Goal: Communication & Community: Participate in discussion

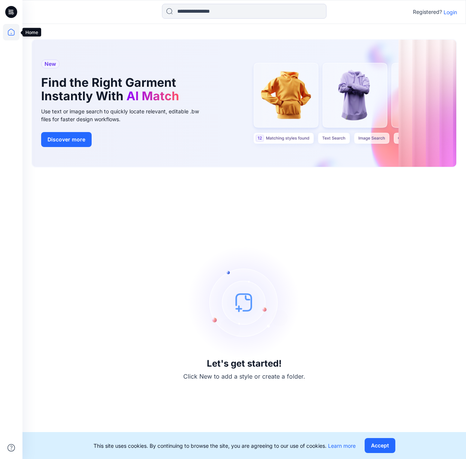
click at [14, 31] on icon at bounding box center [11, 32] width 16 height 16
click at [450, 9] on p "Login" at bounding box center [450, 12] width 13 height 8
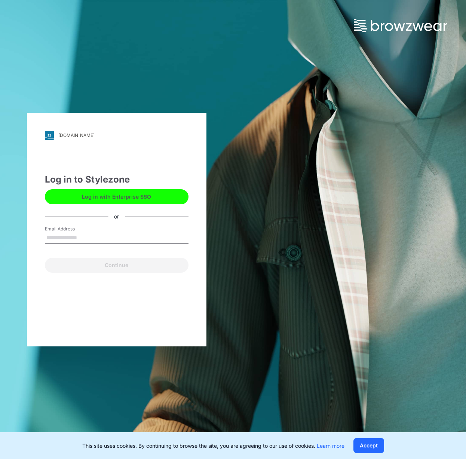
click at [107, 232] on input "Email Address" at bounding box center [117, 237] width 144 height 11
type input "**********"
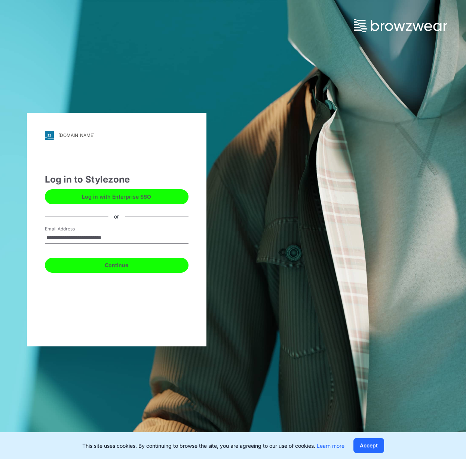
click at [104, 269] on button "Continue" at bounding box center [117, 265] width 144 height 15
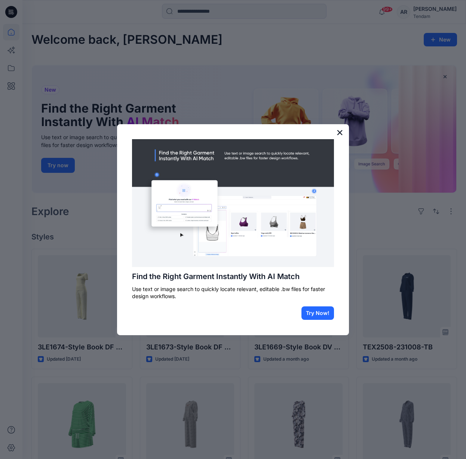
click at [341, 133] on button "×" at bounding box center [340, 133] width 7 height 12
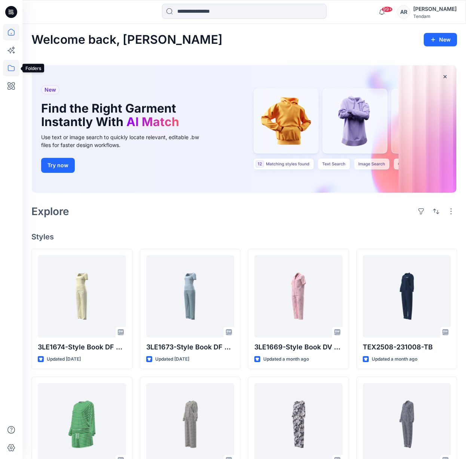
click at [11, 72] on icon at bounding box center [11, 68] width 16 height 16
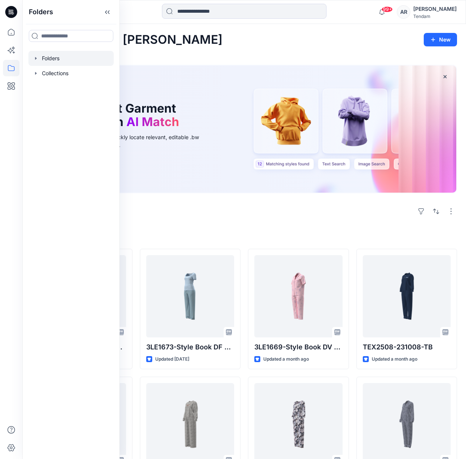
click at [77, 62] on div at bounding box center [70, 58] width 85 height 15
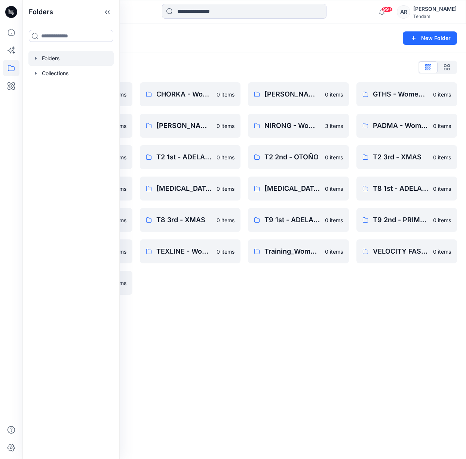
click at [183, 54] on div "Folders List 00_BW Support 0 items [PERSON_NAME]'s Personal Zone 0 items SUMEC …" at bounding box center [244, 178] width 444 height 252
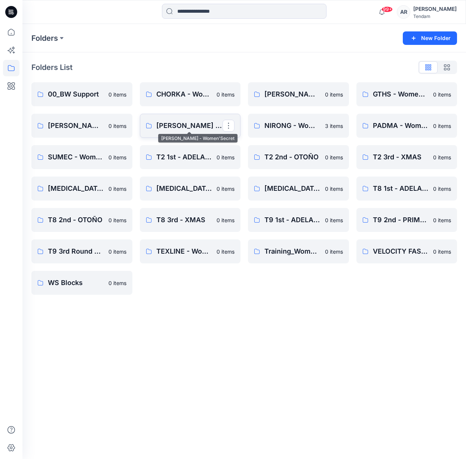
click at [187, 121] on p "[PERSON_NAME] - Women'Secret" at bounding box center [189, 126] width 67 height 10
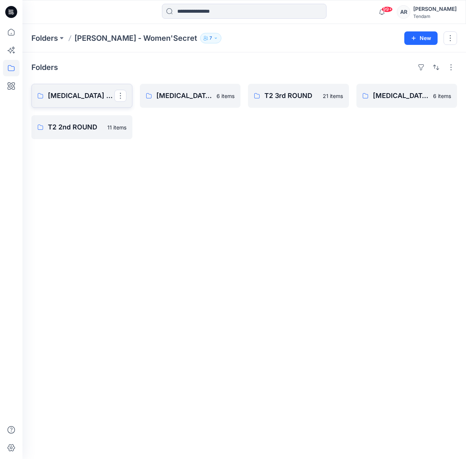
click at [98, 102] on link "[MEDICAL_DATA] 3rd ROUND" at bounding box center [81, 96] width 101 height 24
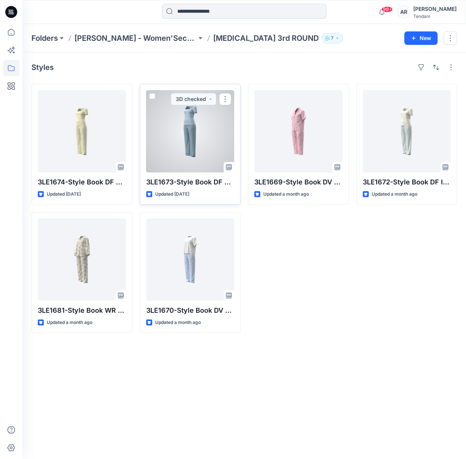
click at [165, 127] on div at bounding box center [190, 131] width 88 height 82
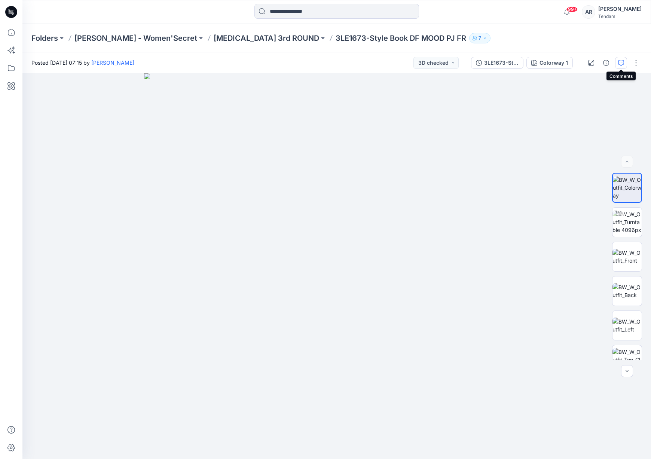
click at [466, 64] on icon "button" at bounding box center [621, 63] width 6 height 6
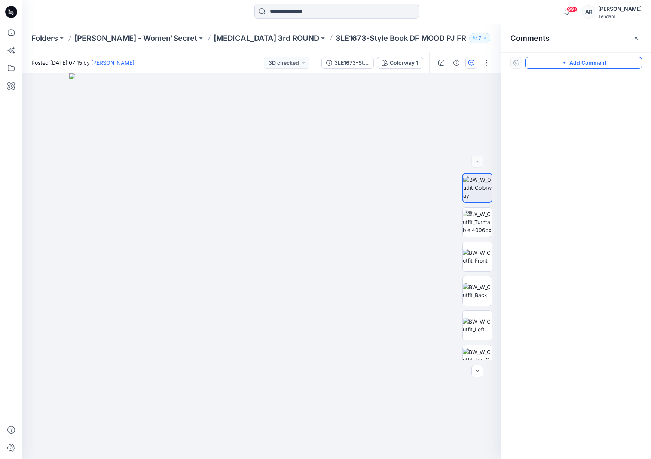
click at [466, 61] on button "Add Comment" at bounding box center [584, 63] width 117 height 12
click at [300, 64] on button "3D checked" at bounding box center [286, 63] width 45 height 12
click at [293, 91] on div "Approval 1" at bounding box center [276, 86] width 55 height 10
click at [466, 40] on icon "button" at bounding box center [636, 38] width 6 height 6
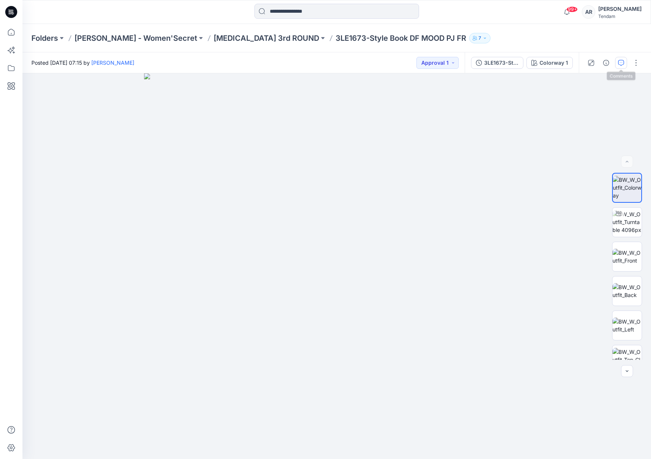
click at [466, 62] on icon "button" at bounding box center [621, 62] width 3 height 0
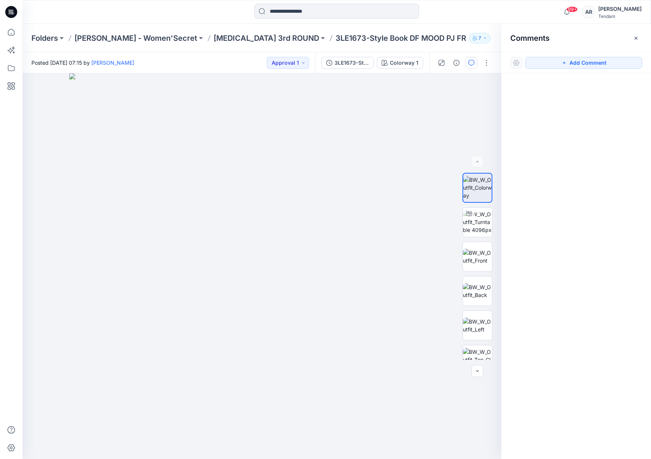
click at [466, 62] on button "Add Comment" at bounding box center [584, 63] width 117 height 12
click at [275, 174] on div "1" at bounding box center [261, 266] width 479 height 386
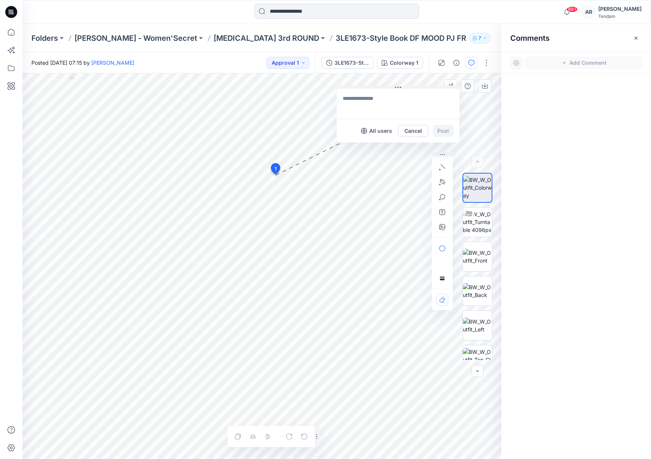
drag, startPoint x: 327, startPoint y: 179, endPoint x: 400, endPoint y: 87, distance: 117.8
click at [400, 87] on icon at bounding box center [398, 87] width 6 height 1
click at [362, 107] on textarea at bounding box center [398, 104] width 123 height 30
paste textarea "*******"
click at [320, 98] on div "1 3LE1674 ******* All users Cancel Post Layer 1" at bounding box center [261, 266] width 479 height 386
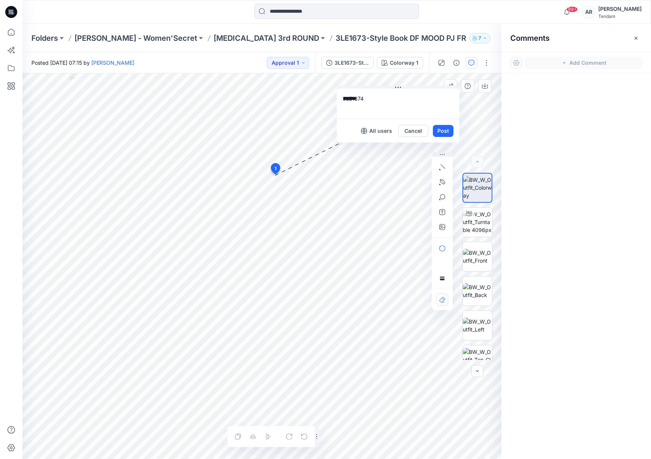
click at [321, 98] on div "1 3LE1674 ******* All users Cancel Post Layer 1" at bounding box center [261, 266] width 479 height 386
paste textarea "**********"
type textarea "**********"
click at [442, 127] on button "Post" at bounding box center [443, 131] width 21 height 12
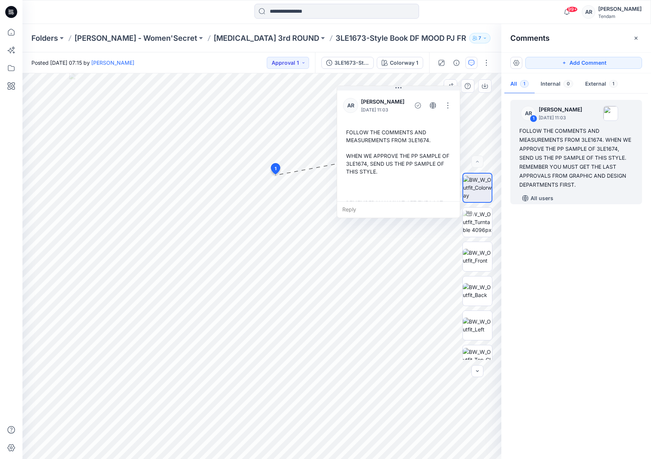
click at [466, 218] on div "AR 1 [PERSON_NAME] [DATE] 11:03 FOLLOW THE COMMENTS AND MEASUREMENTS FROM 3LE16…" at bounding box center [577, 274] width 150 height 358
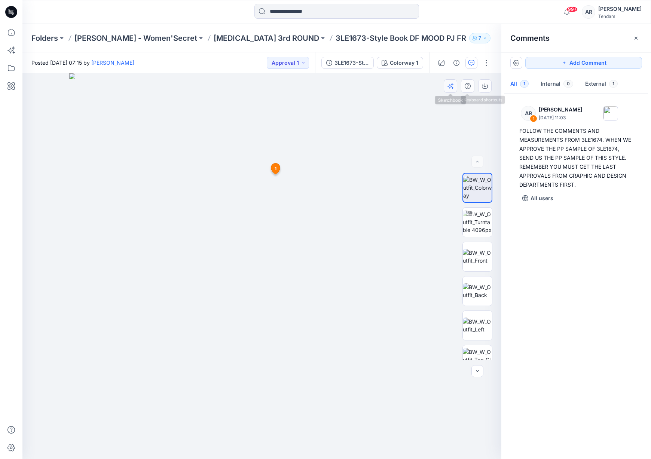
click at [454, 84] on button "button" at bounding box center [450, 85] width 13 height 13
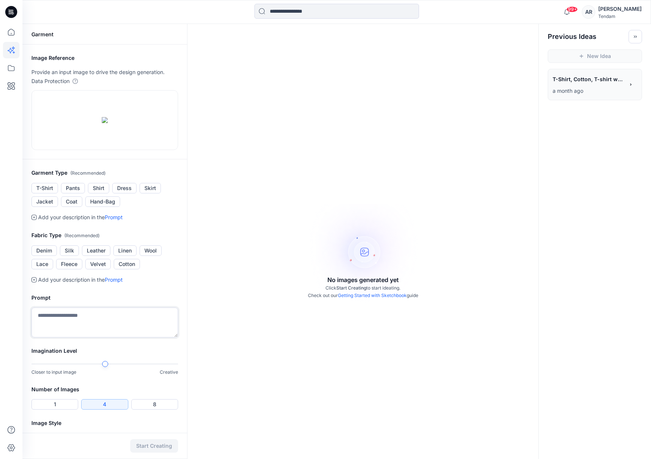
click at [66, 338] on textarea at bounding box center [104, 323] width 147 height 30
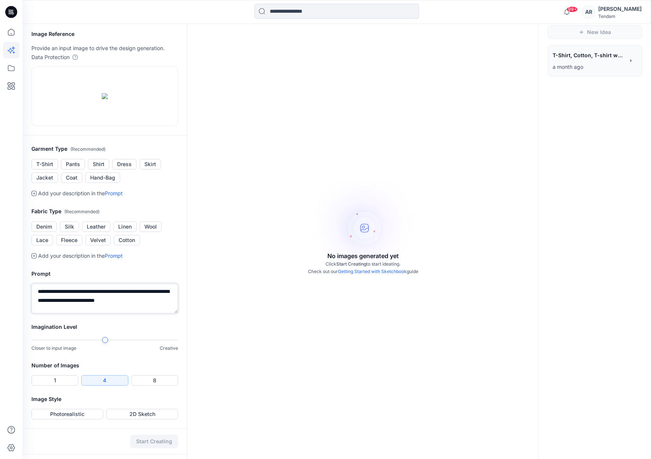
scroll to position [106, 0]
type textarea "**********"
click at [67, 420] on button "Photorealistic" at bounding box center [67, 414] width 72 height 10
click at [155, 444] on button "Start Creating" at bounding box center [154, 441] width 48 height 13
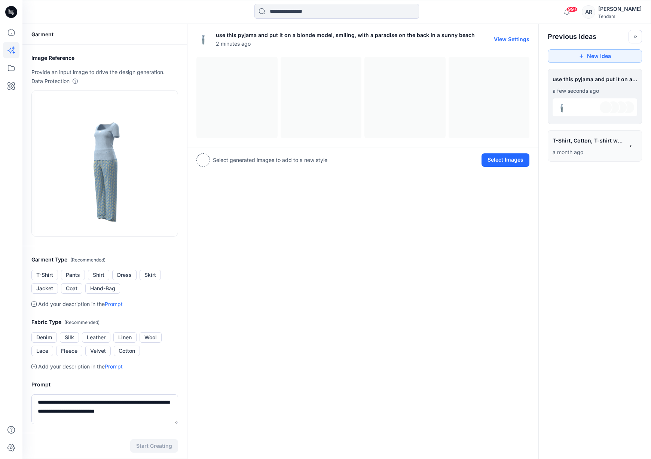
click at [255, 97] on div at bounding box center [363, 97] width 333 height 81
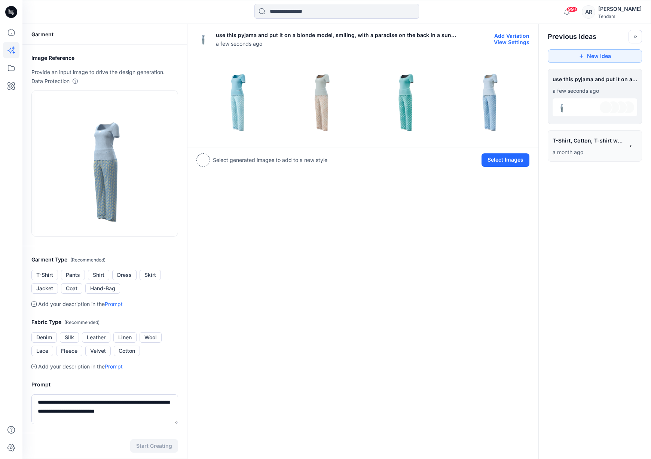
click at [230, 100] on img at bounding box center [237, 97] width 80 height 80
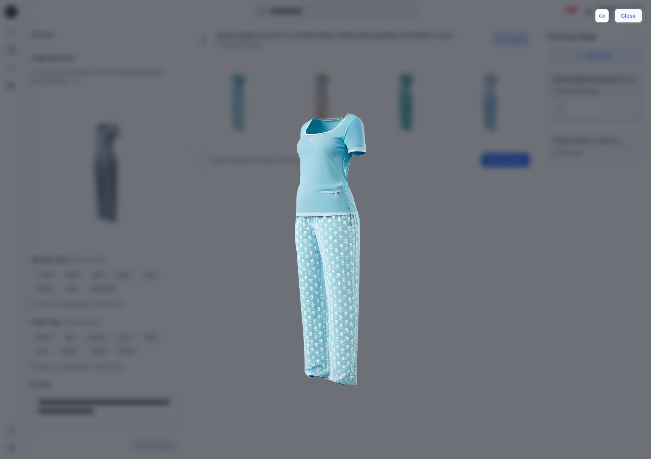
click at [466, 12] on button "Close" at bounding box center [628, 15] width 27 height 13
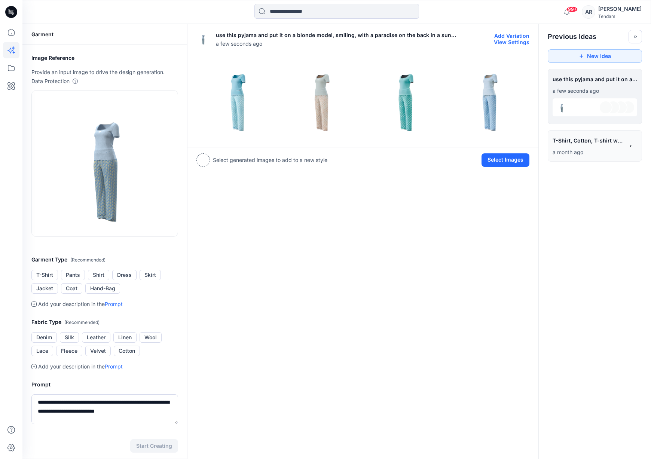
click at [329, 96] on img at bounding box center [321, 97] width 80 height 80
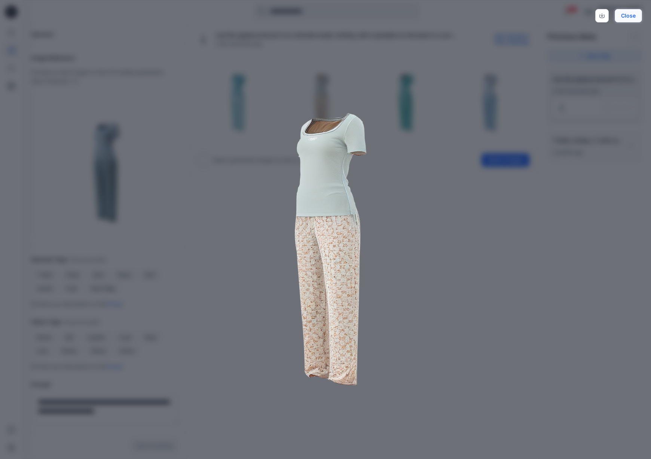
click at [466, 20] on button "Close" at bounding box center [628, 15] width 27 height 13
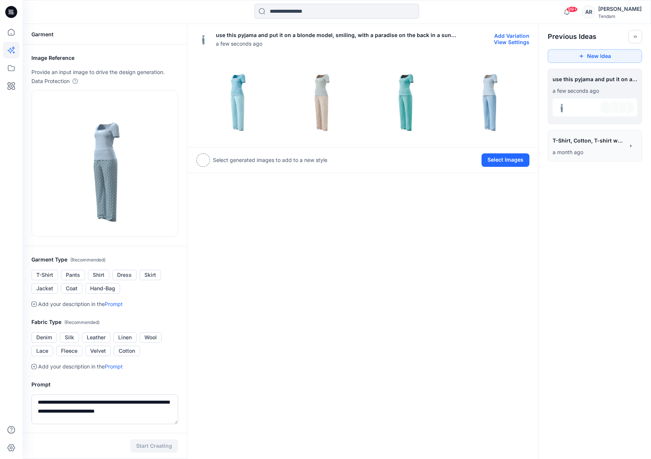
click at [412, 89] on img at bounding box center [405, 97] width 80 height 80
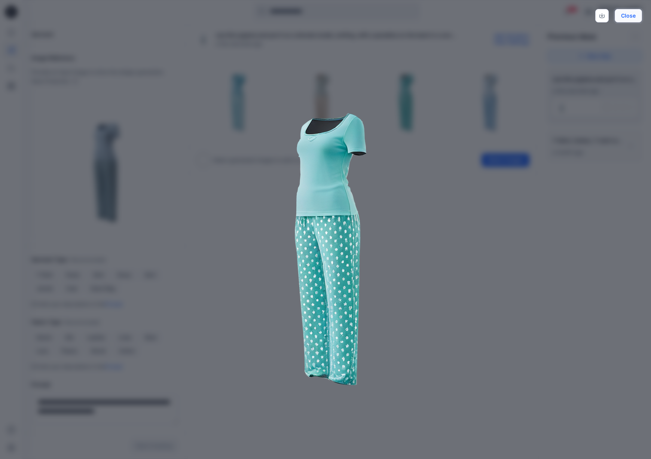
click at [466, 20] on button "Close" at bounding box center [628, 15] width 27 height 13
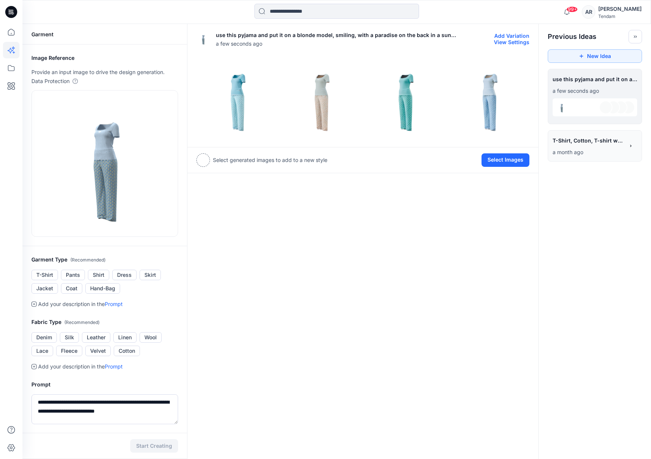
click at [466, 83] on img at bounding box center [489, 97] width 80 height 80
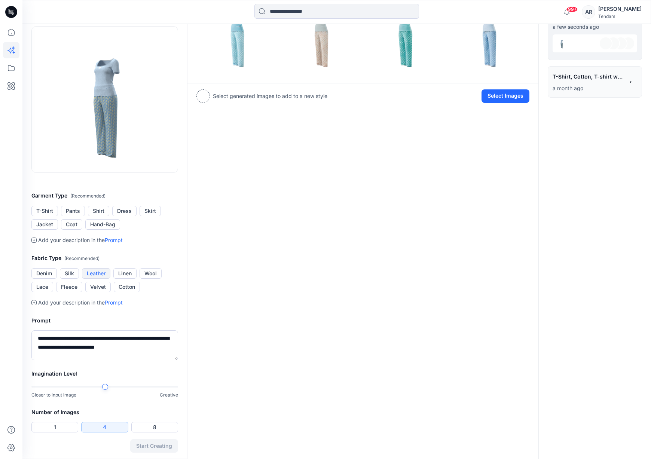
scroll to position [106, 0]
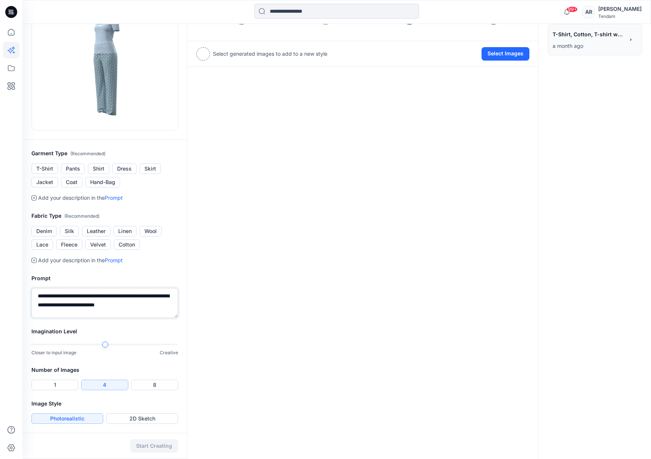
drag, startPoint x: 149, startPoint y: 305, endPoint x: 13, endPoint y: 288, distance: 137.4
click at [13, 288] on div "99+ Notifications [PERSON_NAME] has updated 3LE1674-Style Book DF STRIPES-DESER…" at bounding box center [325, 177] width 651 height 566
type textarea "*"
type textarea "**********"
click at [149, 447] on button "Start Creating" at bounding box center [154, 446] width 48 height 13
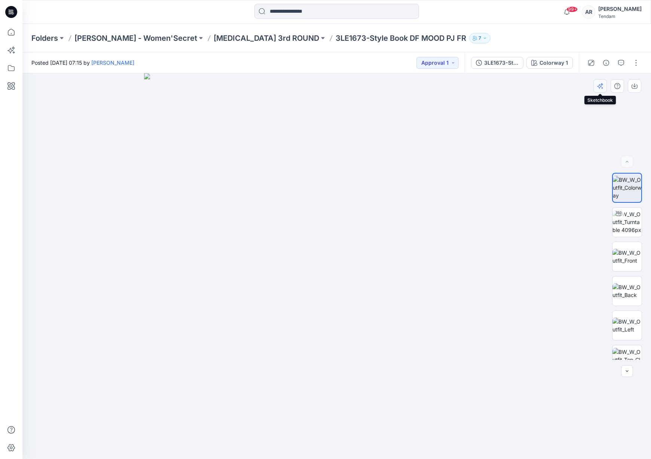
click at [466, 91] on button "button" at bounding box center [600, 85] width 13 height 13
click at [466, 65] on button "button" at bounding box center [621, 63] width 12 height 12
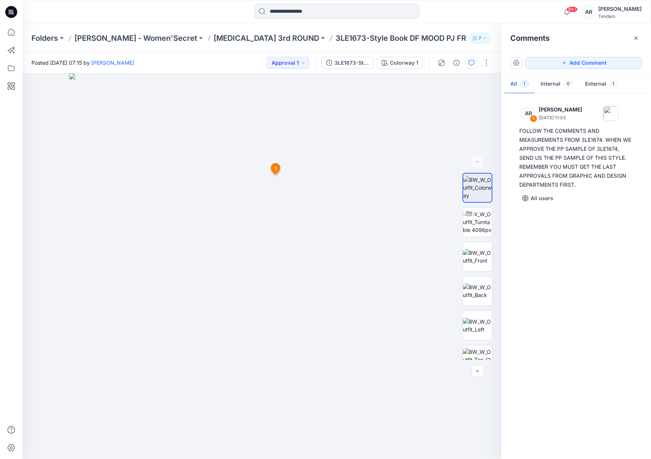
click at [225, 22] on div "99+ Notifications [PERSON_NAME] has updated 3LE1674-Style Book DF STRIPES-DESER…" at bounding box center [336, 12] width 629 height 24
click at [214, 38] on p "[MEDICAL_DATA] 3rd ROUND" at bounding box center [267, 38] width 106 height 10
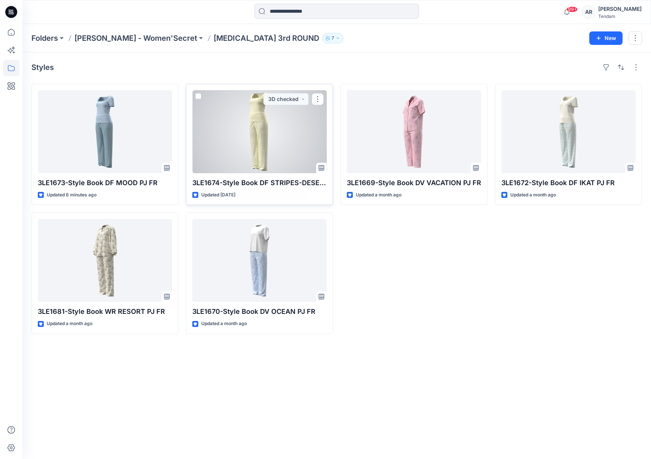
click at [299, 143] on div at bounding box center [259, 131] width 134 height 83
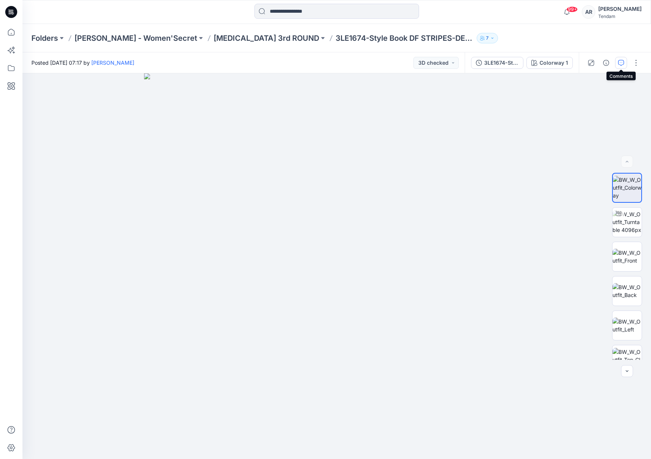
click at [466, 66] on button "button" at bounding box center [621, 63] width 12 height 12
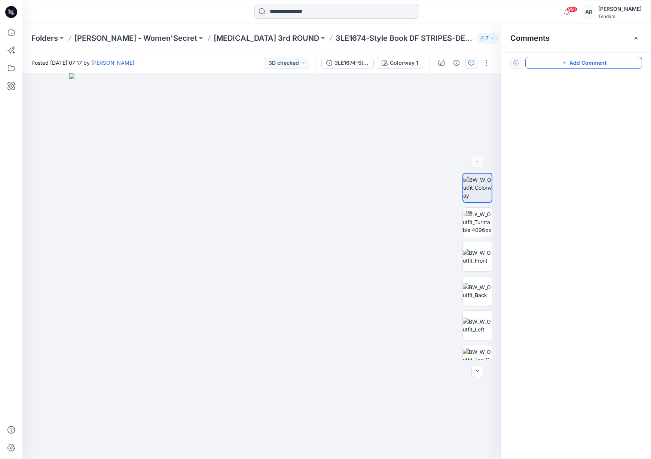
click at [466, 65] on button "Add Comment" at bounding box center [584, 63] width 117 height 12
click at [314, 168] on div "1" at bounding box center [261, 266] width 479 height 386
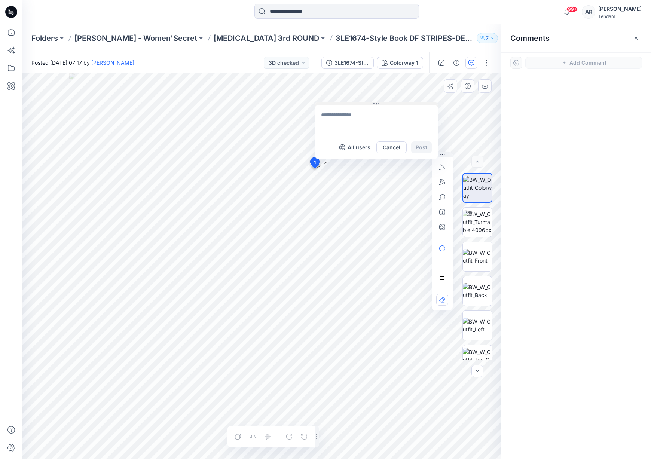
drag, startPoint x: 364, startPoint y: 171, endPoint x: 376, endPoint y: 101, distance: 71.4
click at [376, 101] on icon at bounding box center [377, 104] width 6 height 6
click at [374, 110] on textarea at bounding box center [376, 120] width 123 height 30
type textarea "**********"
click at [426, 147] on button "Post" at bounding box center [421, 147] width 21 height 12
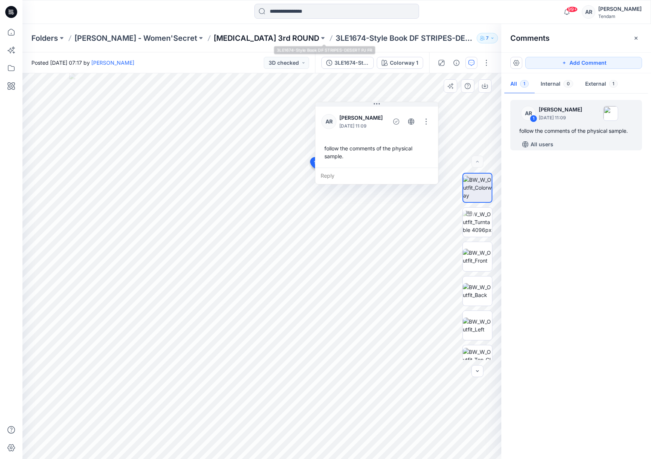
click at [214, 38] on p "[MEDICAL_DATA] 3rd ROUND" at bounding box center [267, 38] width 106 height 10
